Goal: Information Seeking & Learning: Find specific fact

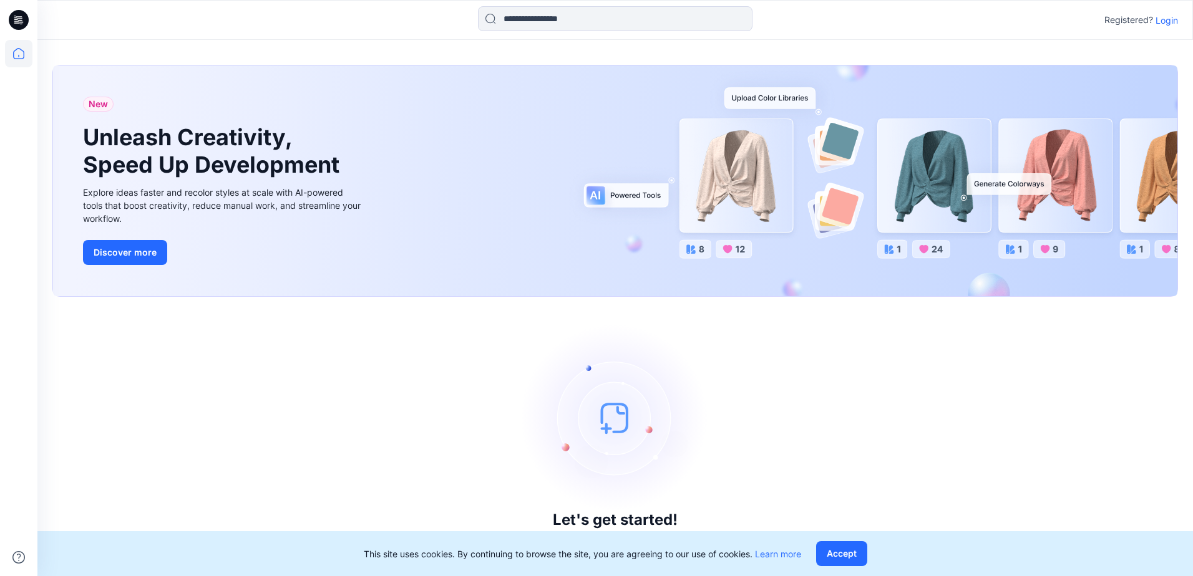
click at [1164, 22] on p "Login" at bounding box center [1166, 20] width 22 height 13
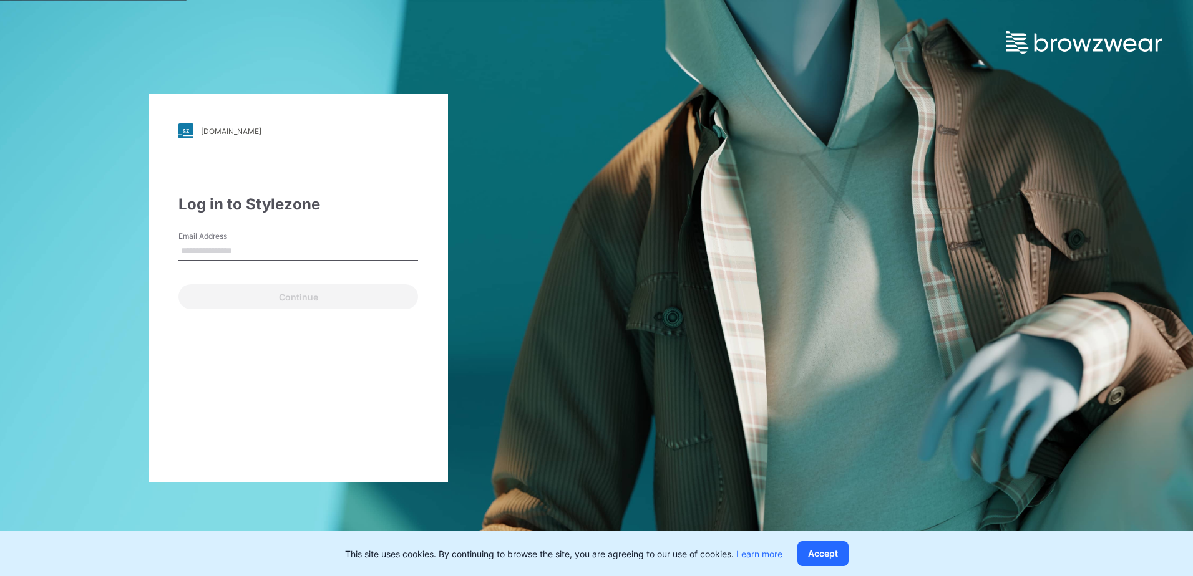
click at [244, 253] on input "Email Address" at bounding box center [298, 251] width 240 height 19
type input "**********"
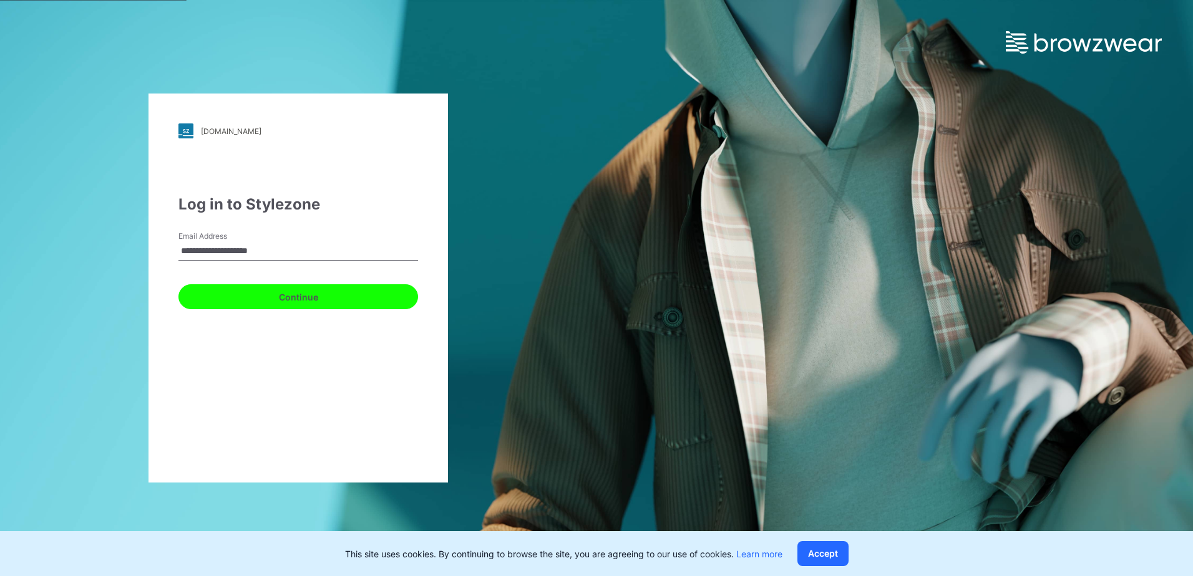
drag, startPoint x: 244, startPoint y: 255, endPoint x: 218, endPoint y: 299, distance: 52.0
click at [217, 299] on button "Continue" at bounding box center [298, 296] width 240 height 25
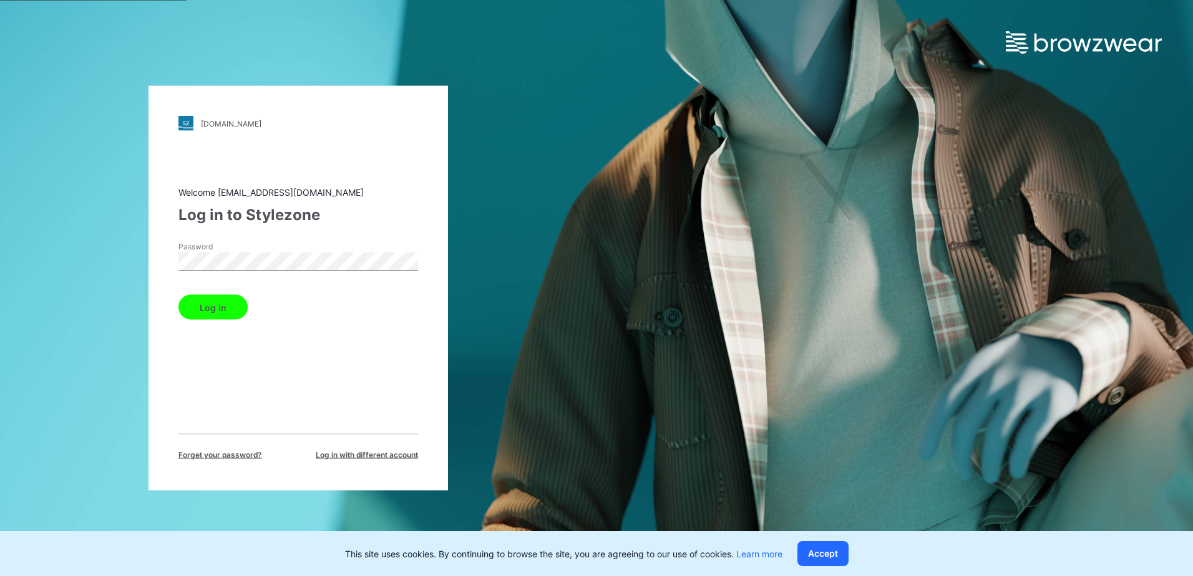
click at [211, 313] on button "Log in" at bounding box center [212, 307] width 69 height 25
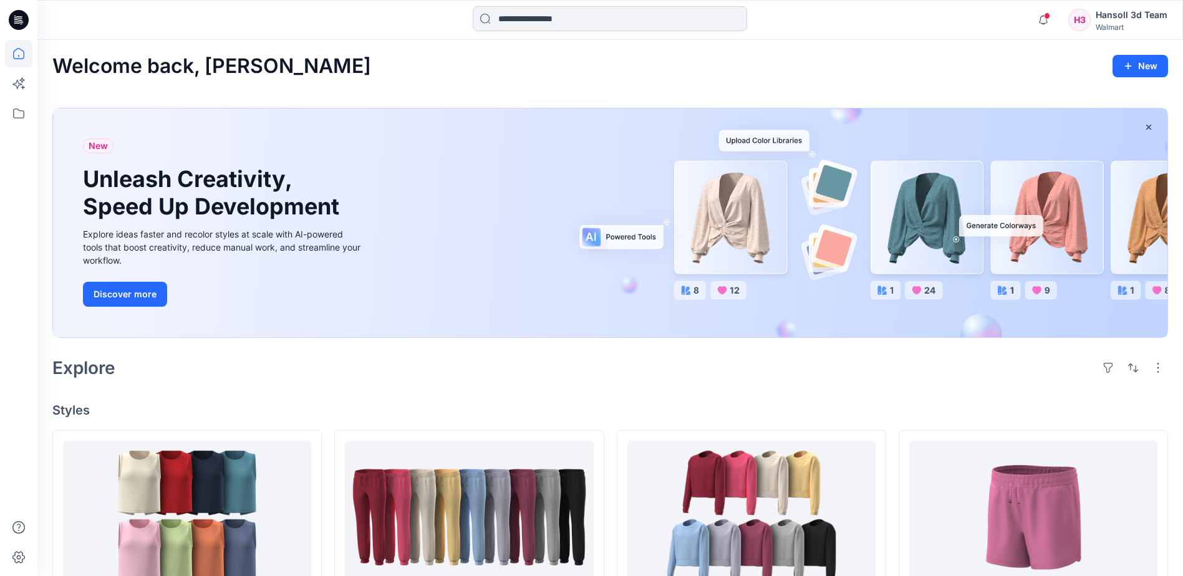
click at [564, 14] on input at bounding box center [610, 18] width 274 height 25
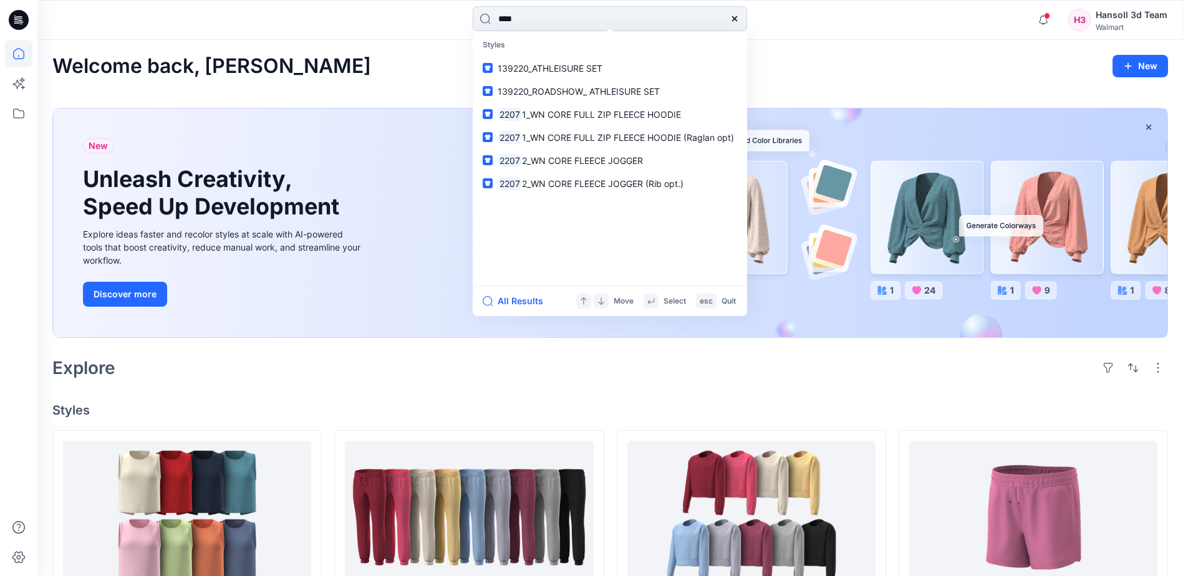
type input "*****"
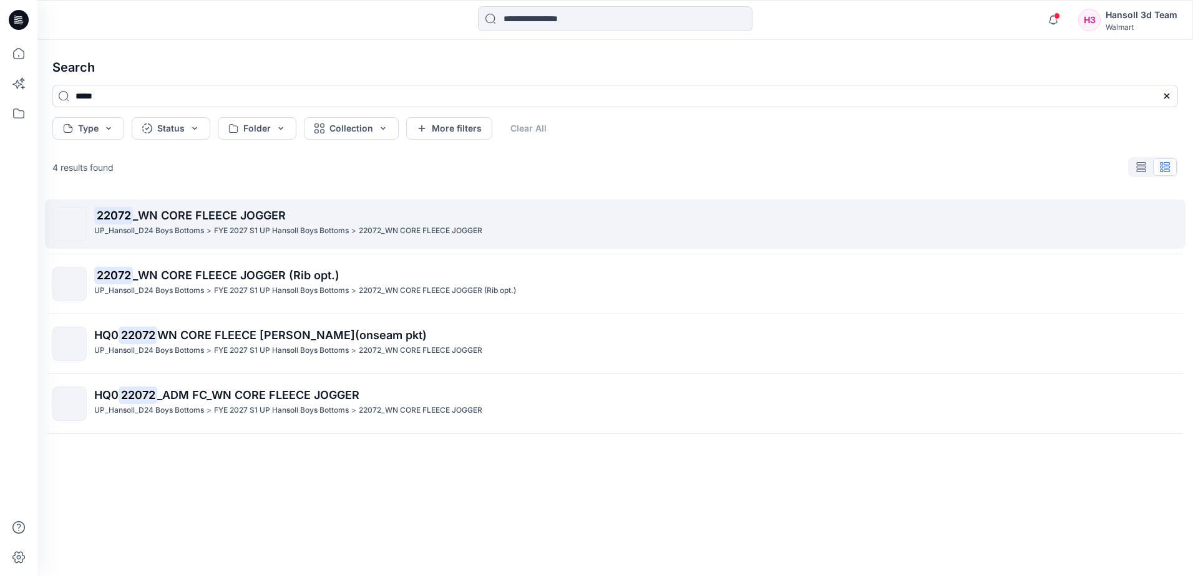
click at [203, 228] on p "UP_Hansoll_D24 Boys Bottoms" at bounding box center [149, 231] width 110 height 13
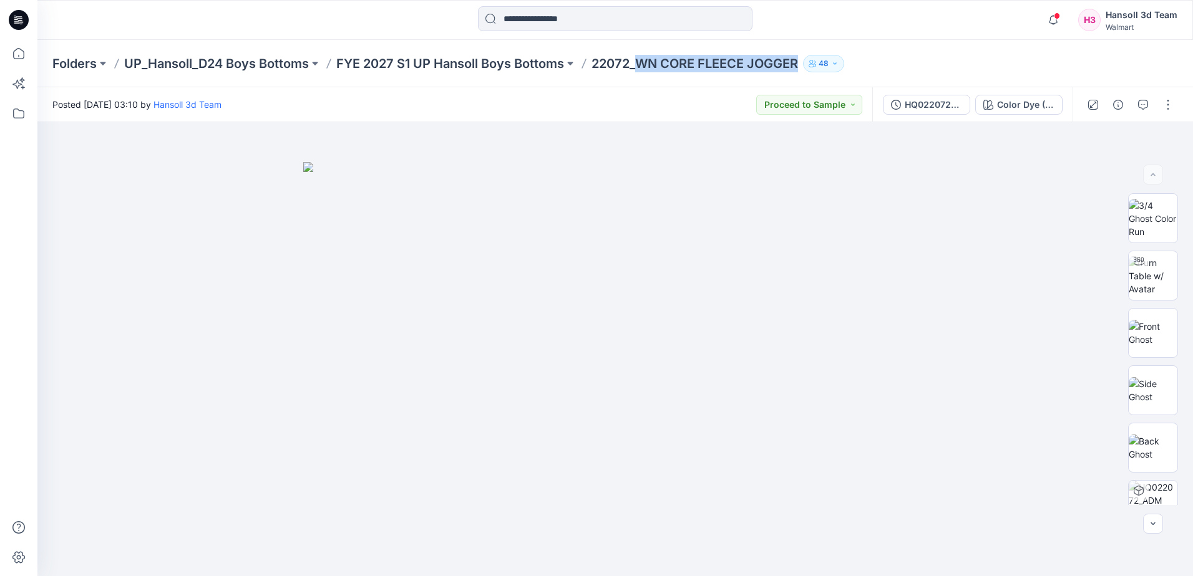
drag, startPoint x: 643, startPoint y: 66, endPoint x: 801, endPoint y: 62, distance: 157.9
click at [798, 62] on p "22072_WN CORE FLEECE JOGGER" at bounding box center [694, 63] width 206 height 17
copy p "WN CORE FLEECE JOGGER"
